Goal: Task Accomplishment & Management: Complete application form

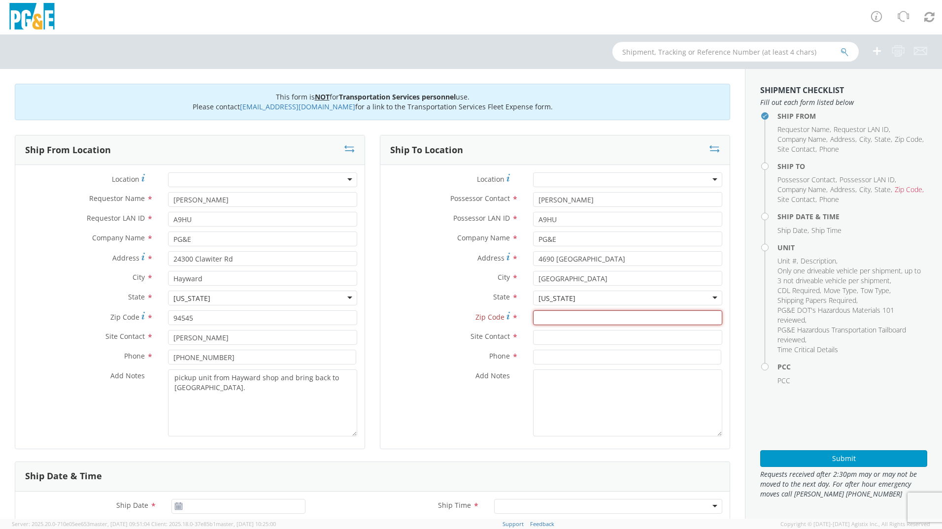
click at [574, 320] on input "Zip Code *" at bounding box center [627, 317] width 189 height 15
type input "94520"
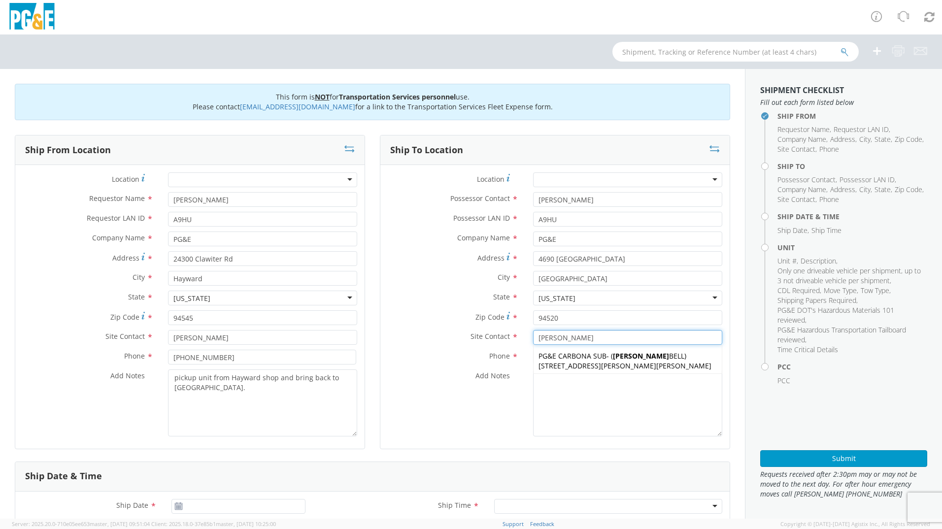
type input "[PERSON_NAME]"
click at [535, 360] on input at bounding box center [627, 357] width 188 height 15
paste input "[PHONE_NUMBER]"
type input "[PHONE_NUMBER]"
click at [452, 419] on div "Add Notes *" at bounding box center [554, 402] width 349 height 67
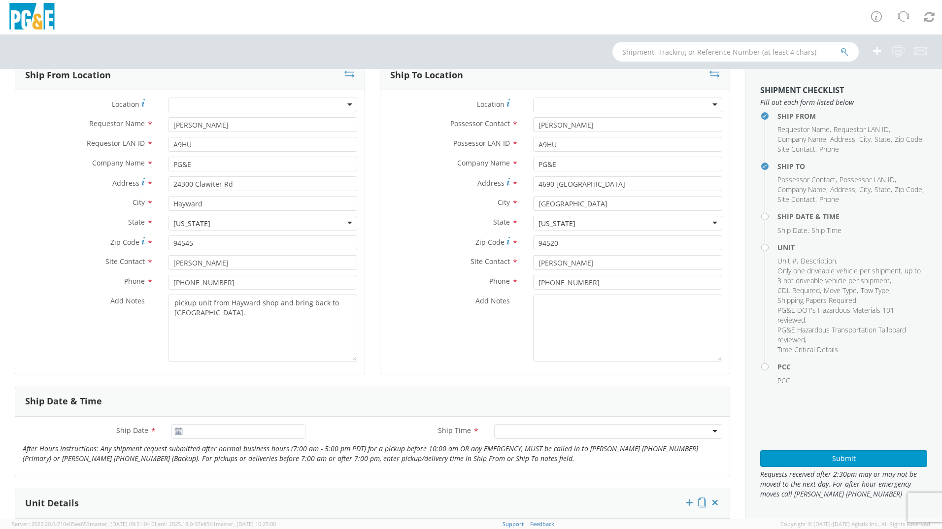
scroll to position [197, 0]
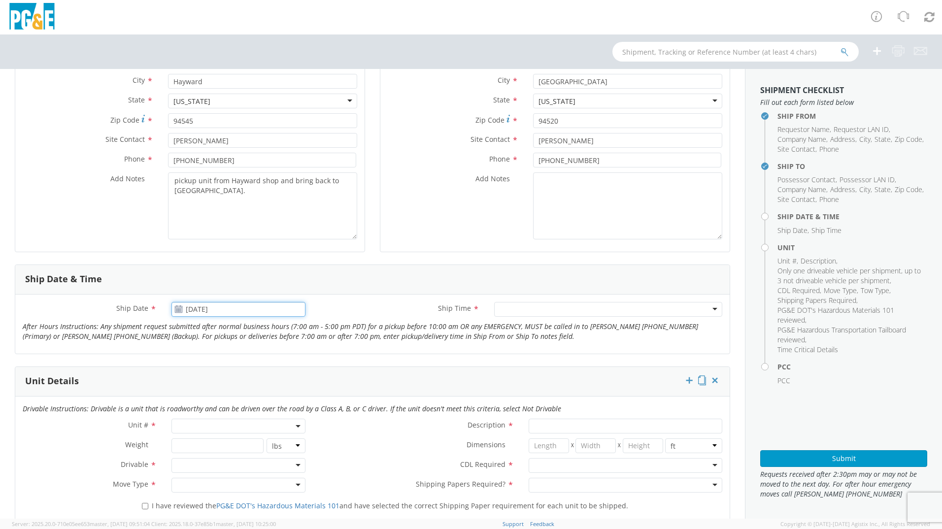
click at [198, 305] on input "[DATE]" at bounding box center [238, 309] width 134 height 15
click at [260, 357] on td "2" at bounding box center [257, 357] width 17 height 15
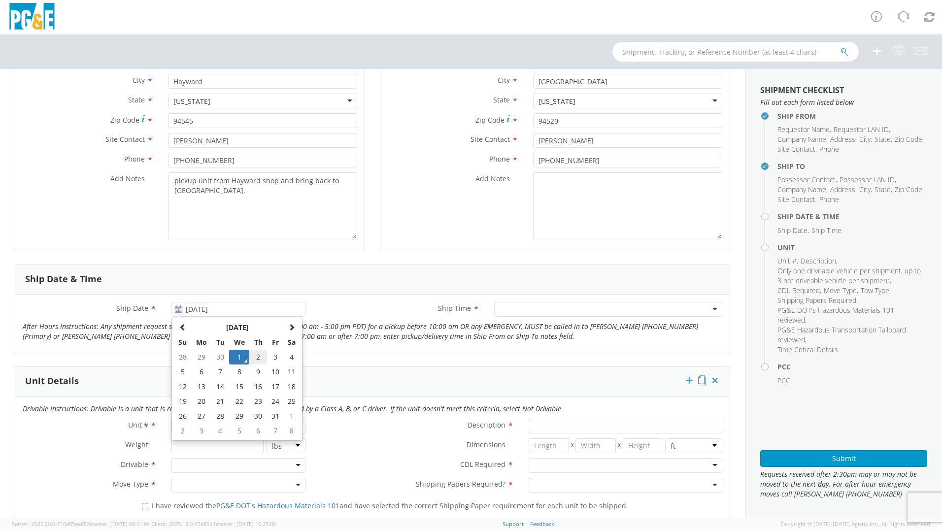
type input "[DATE]"
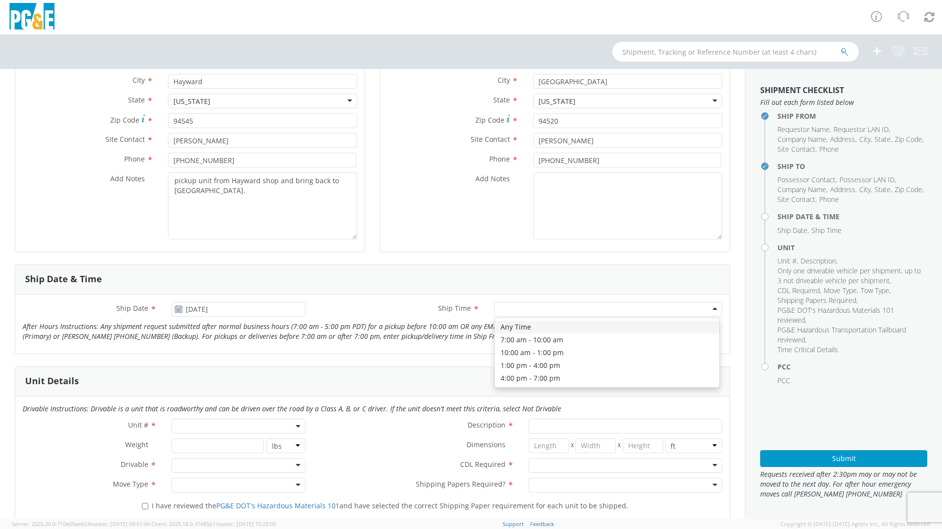
click at [506, 309] on div at bounding box center [608, 309] width 228 height 15
drag, startPoint x: 406, startPoint y: 359, endPoint x: 274, endPoint y: 393, distance: 136.4
click at [406, 359] on form "Ship From Location Location * (OBSOLETE) [GEOGRAPHIC_DATA] SC - GC TRAILER (OBS…" at bounding box center [372, 450] width 715 height 1024
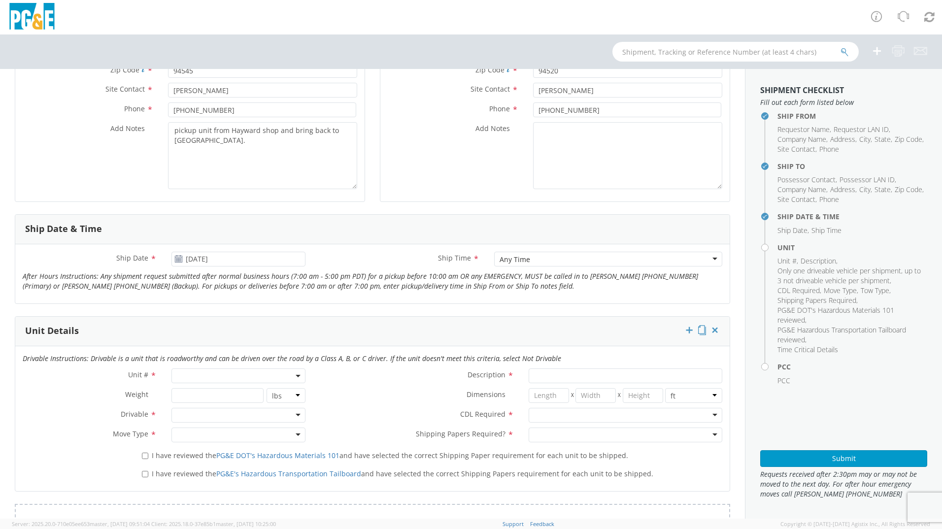
scroll to position [345, 0]
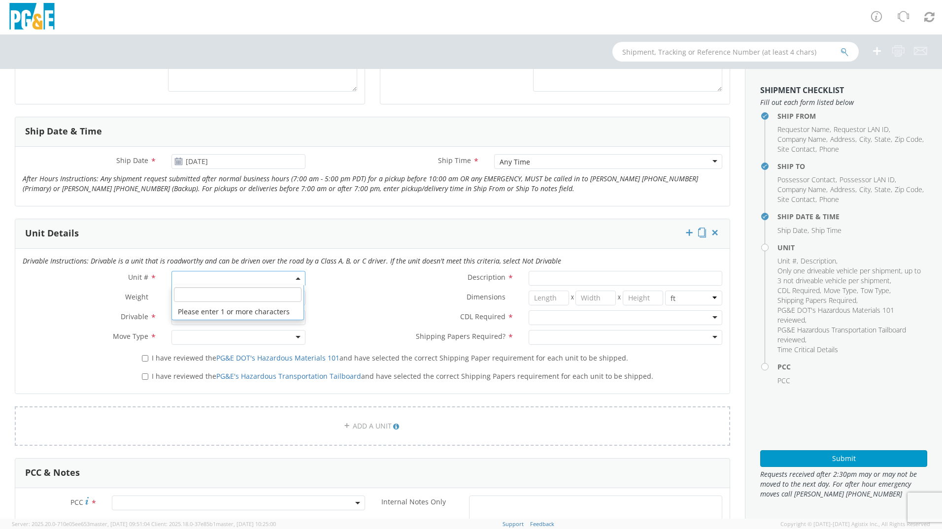
click at [200, 282] on span at bounding box center [238, 278] width 134 height 15
click at [191, 295] on input "search" at bounding box center [238, 294] width 128 height 15
type input "v"
type input "b33034"
type input "PICKUP; 3/4T 4X2"
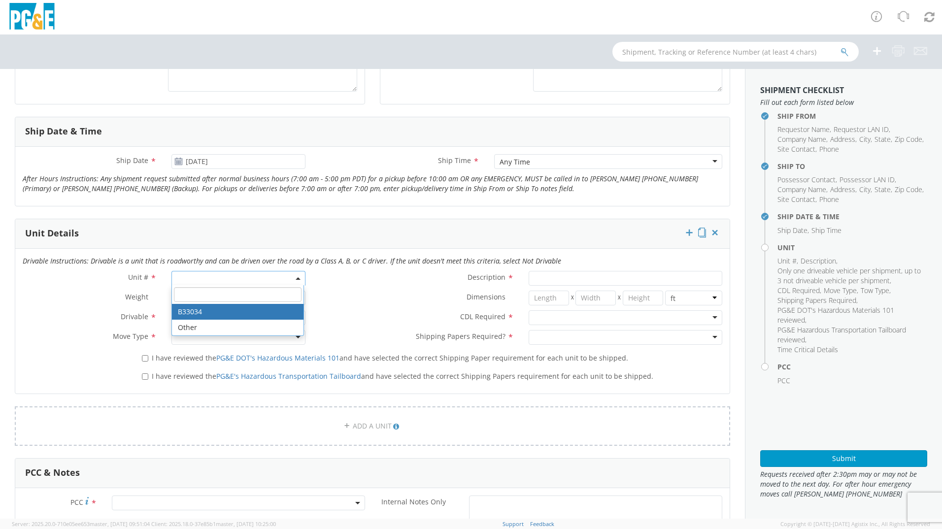
type input "9500"
select select "B33034"
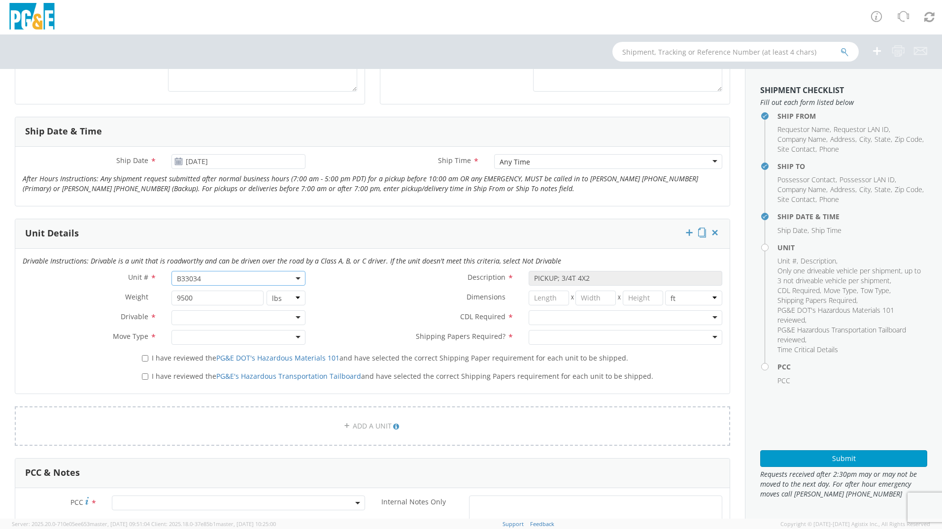
click at [200, 320] on div at bounding box center [238, 317] width 134 height 15
click at [196, 336] on div at bounding box center [238, 337] width 134 height 15
click at [534, 319] on input "select-one" at bounding box center [535, 318] width 2 height 10
click at [395, 314] on label "CDL Required *" at bounding box center [417, 316] width 208 height 13
click at [541, 338] on div at bounding box center [625, 337] width 194 height 15
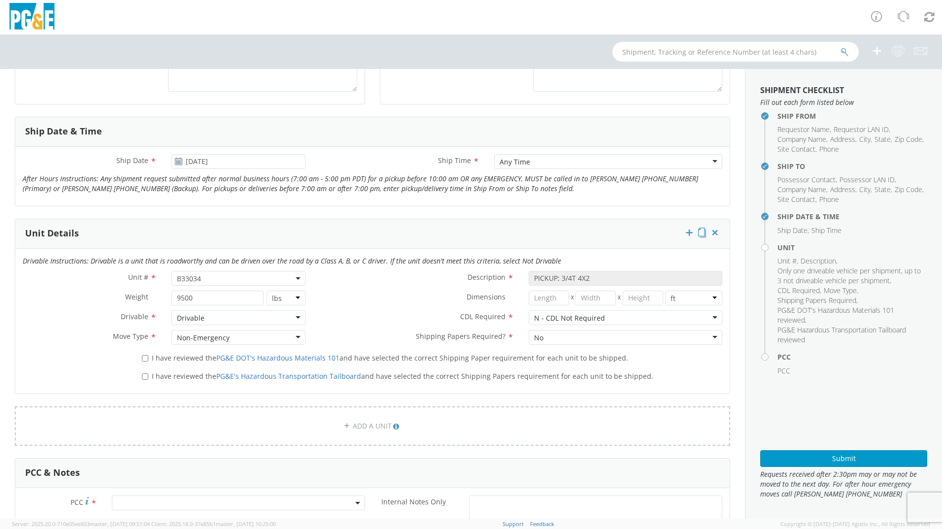
click at [416, 323] on div "CDL Required * N - CDL Not Required N - CDL Not Required N - CDL Not Required Y…" at bounding box center [521, 317] width 417 height 15
click at [144, 359] on input "I have reviewed the PG&E DOT's Hazardous Materials 101 and have selected the co…" at bounding box center [145, 358] width 6 height 6
checkbox input "true"
click at [141, 374] on div "I have reviewed the PG&E's Hazardous Transportation Tailboard and have selected…" at bounding box center [431, 374] width 595 height 13
click at [143, 376] on input "I have reviewed the PG&E's Hazardous Transportation Tailboard and have selected…" at bounding box center [145, 376] width 6 height 6
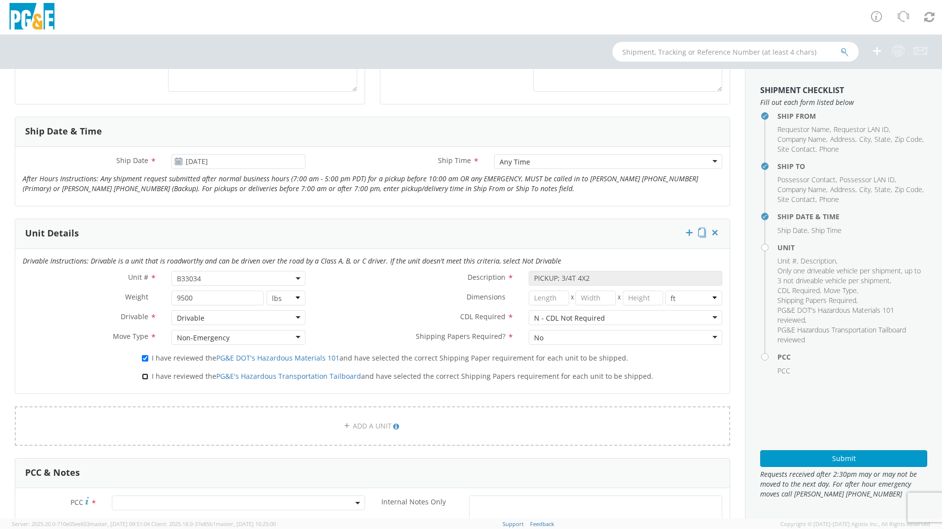
checkbox input "true"
click at [387, 209] on form "Ship From Location Location * (OBSOLETE) [GEOGRAPHIC_DATA] SC - GC TRAILER (OBS…" at bounding box center [372, 302] width 715 height 1024
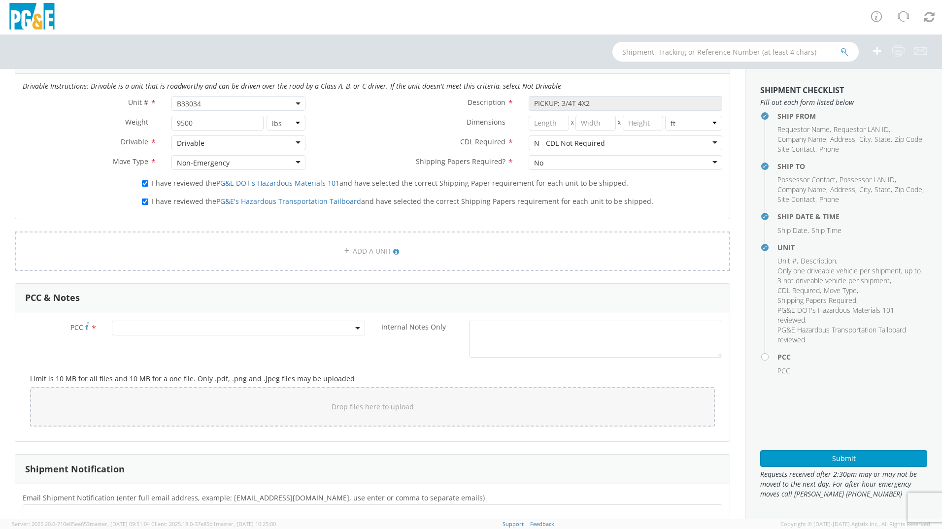
scroll to position [542, 0]
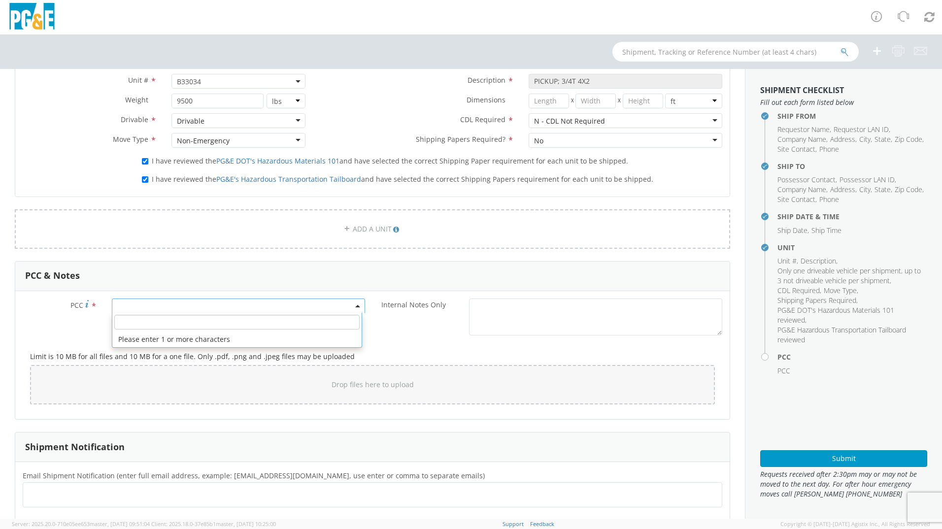
click at [139, 306] on span at bounding box center [238, 305] width 253 height 15
click at [141, 321] on input "number" at bounding box center [236, 322] width 245 height 15
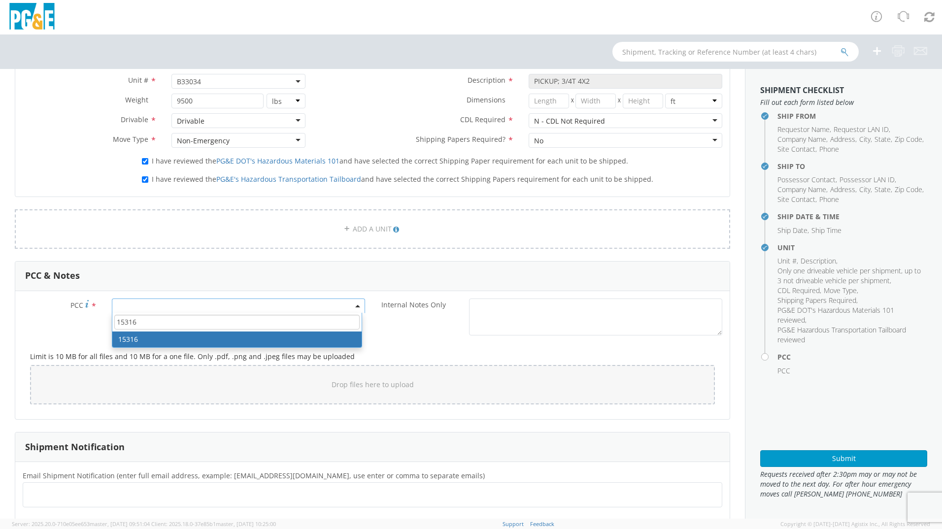
type input "15316"
select select "15316"
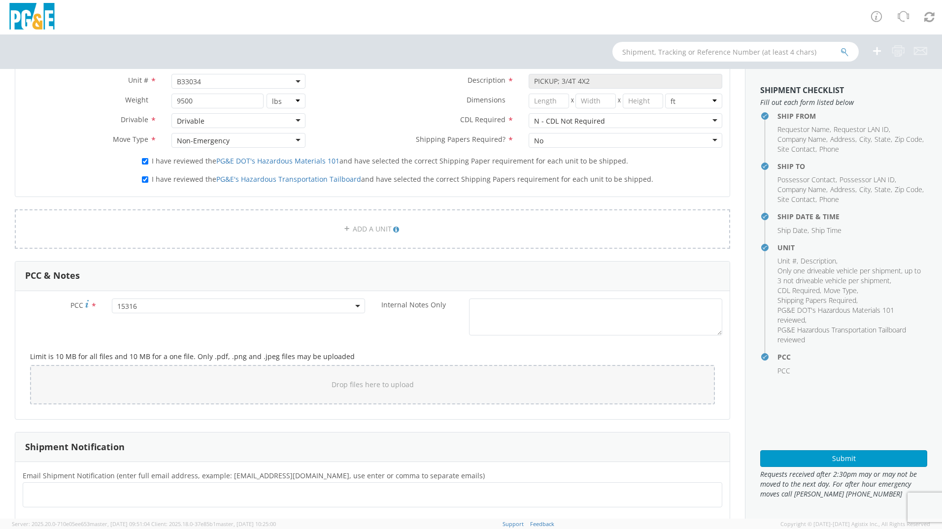
click at [382, 347] on div "Limit is 10 MB for all files and 10 MB for a one file. Only .pdf, .png and .jpe…" at bounding box center [372, 375] width 699 height 71
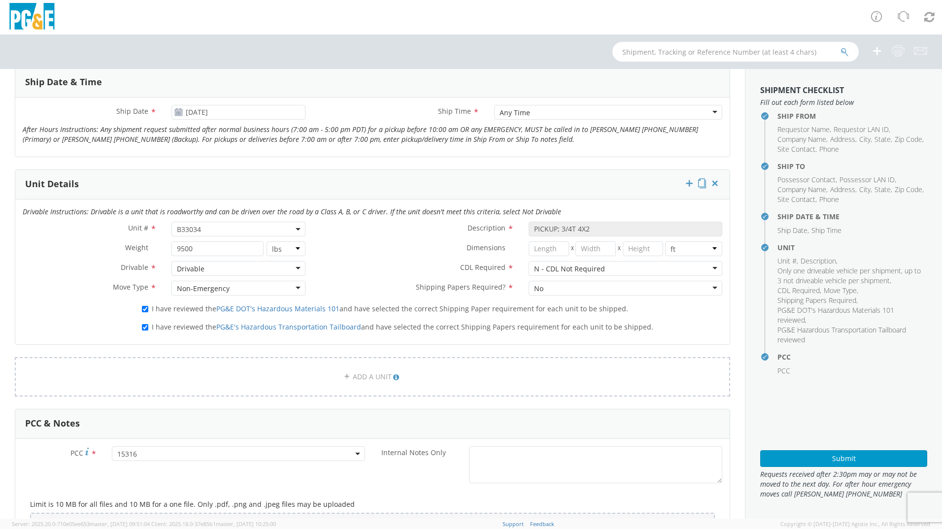
scroll to position [653, 0]
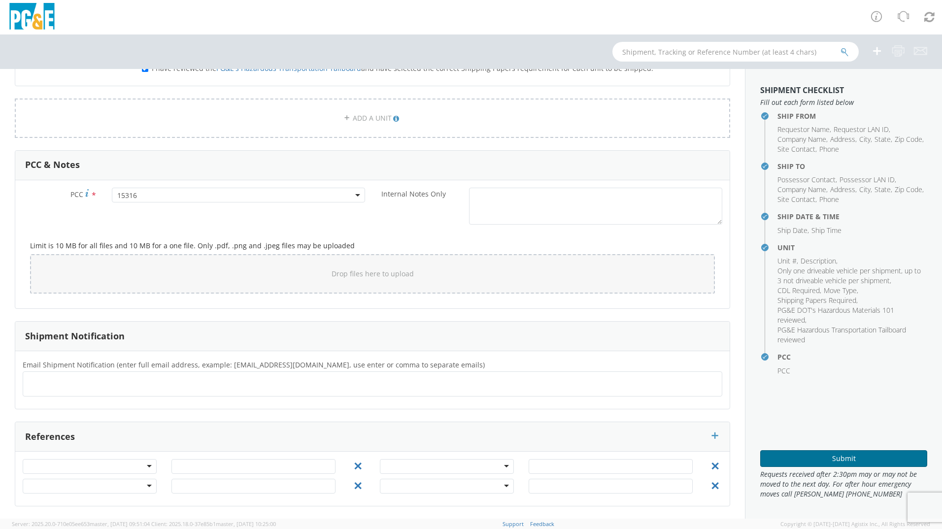
click at [824, 462] on button "Submit" at bounding box center [843, 458] width 167 height 17
